Goal: Find specific page/section: Find specific page/section

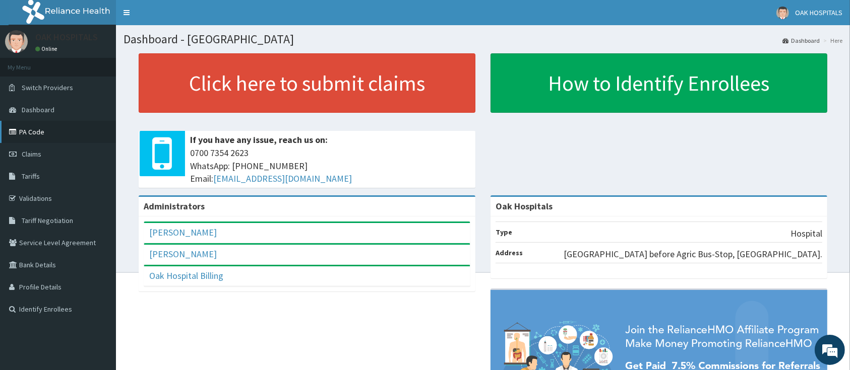
click at [44, 135] on link "PA Code" at bounding box center [58, 132] width 116 height 22
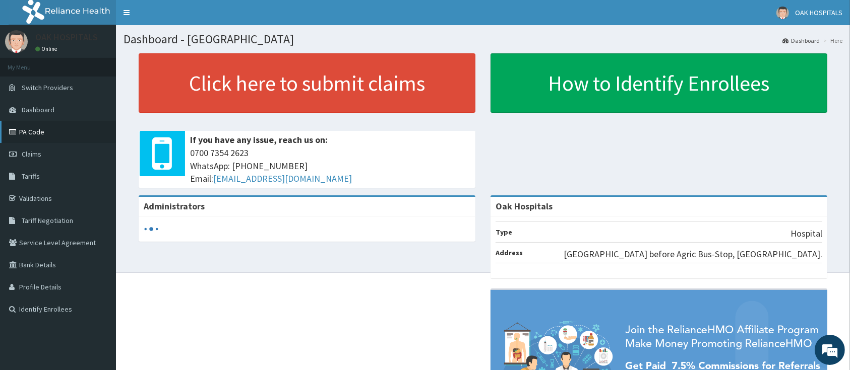
drag, startPoint x: 0, startPoint y: 0, endPoint x: 46, endPoint y: 128, distance: 136.1
click at [46, 128] on link "PA Code" at bounding box center [58, 132] width 116 height 22
